Goal: Information Seeking & Learning: Find specific page/section

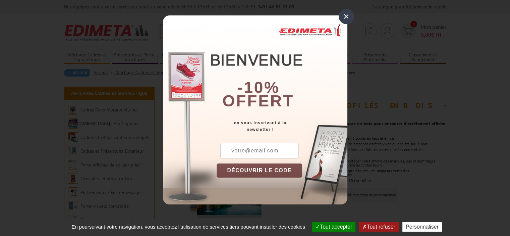
click at [346, 21] on div "×" at bounding box center [346, 16] width 15 height 15
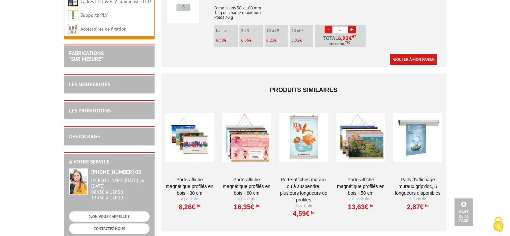
scroll to position [819, 0]
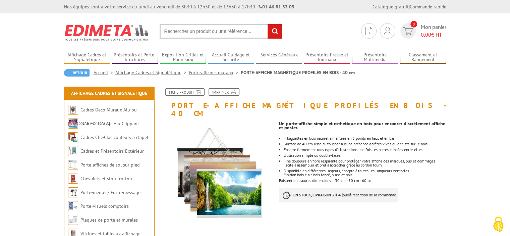
click at [232, 31] on input "text" at bounding box center [221, 31] width 123 height 14
click at [229, 35] on input "text" at bounding box center [221, 31] width 123 height 14
type input "porte affiche magnétique 100x 70"
click at [275, 32] on input "rechercher" at bounding box center [275, 31] width 14 height 14
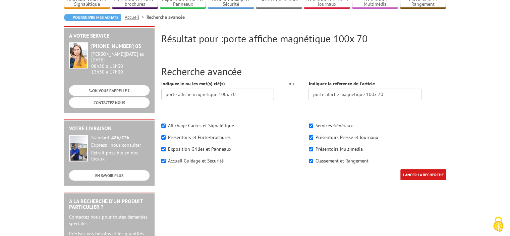
scroll to position [67, 0]
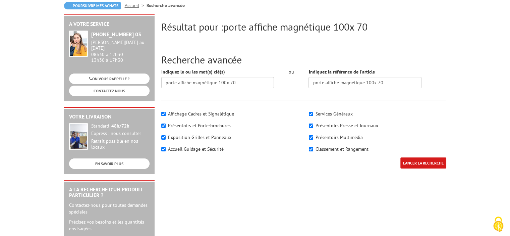
click at [430, 165] on input "LANCER LA RECHERCHE" at bounding box center [424, 162] width 46 height 11
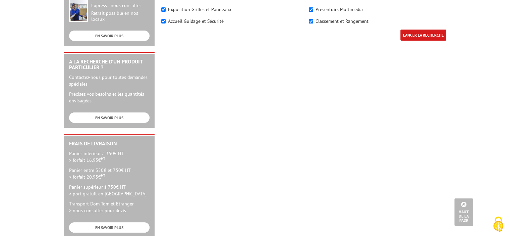
scroll to position [201, 0]
